Goal: Information Seeking & Learning: Learn about a topic

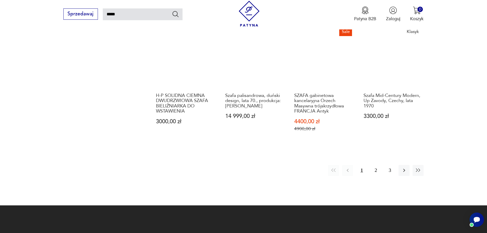
scroll to position [464, 0]
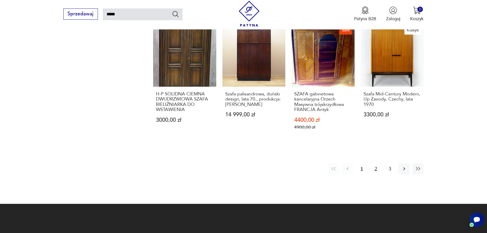
click at [375, 163] on button "2" at bounding box center [376, 168] width 11 height 11
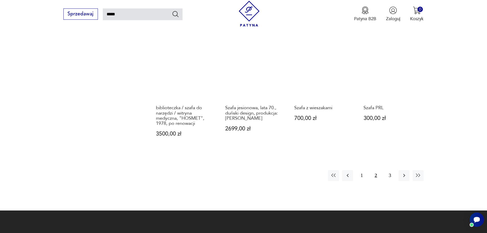
scroll to position [439, 0]
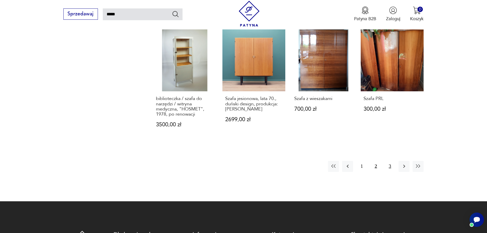
click at [389, 161] on button "3" at bounding box center [390, 166] width 11 height 11
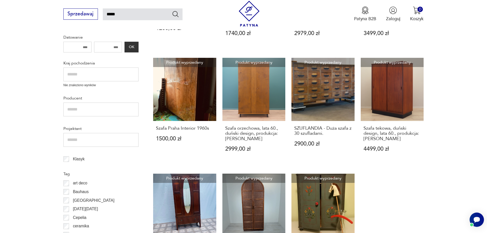
scroll to position [260, 0]
